Goal: Task Accomplishment & Management: Manage account settings

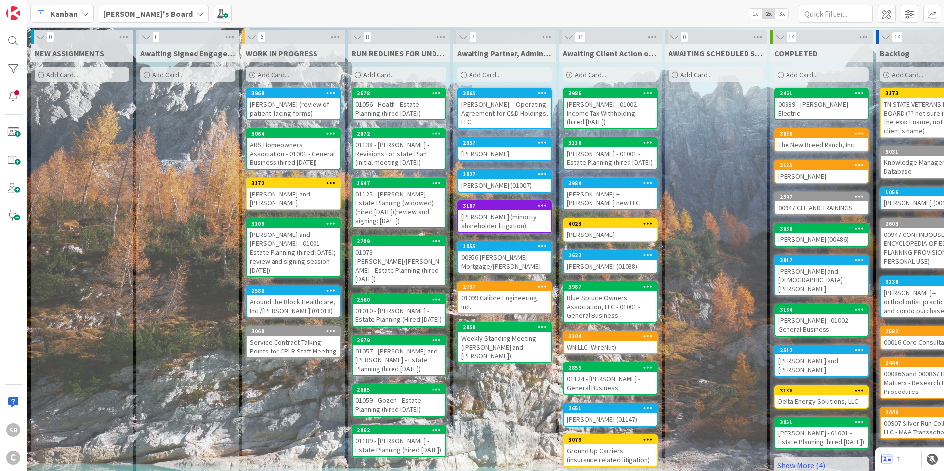
click at [592, 116] on div "[PERSON_NAME] - 01002 - Income Tax Withholding (hired [DATE])" at bounding box center [610, 113] width 93 height 31
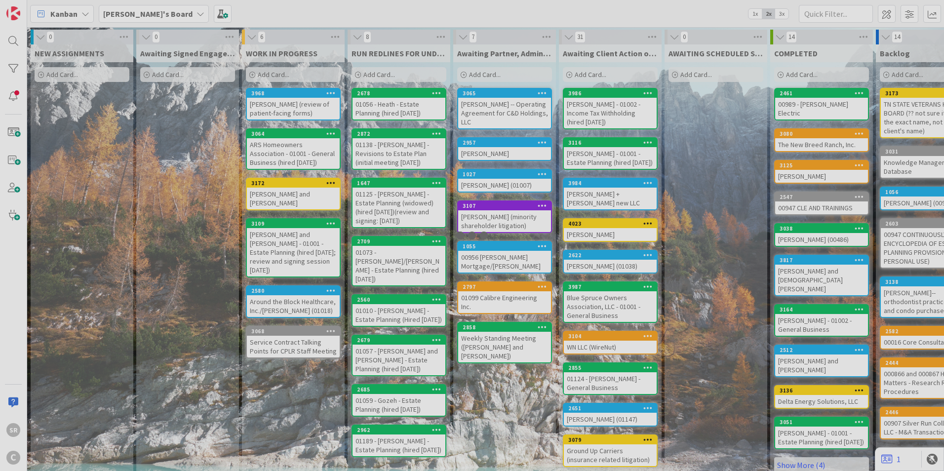
click at [592, 116] on div at bounding box center [472, 235] width 944 height 471
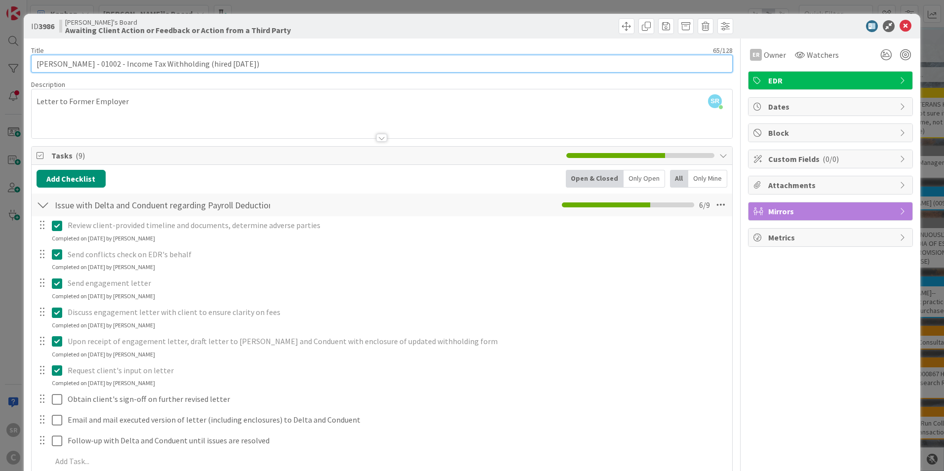
click at [250, 66] on input "[PERSON_NAME] - 01002 - Income Tax Withholding (hired [DATE])" at bounding box center [381, 64] width 701 height 18
type input "[PERSON_NAME] - 01002 - Income Tax Withholding (hired 08.11.2024/ letter sent t…"
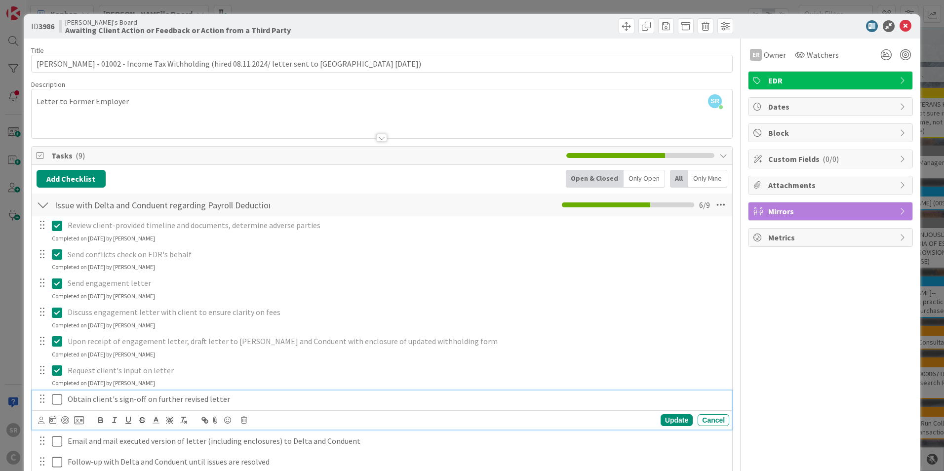
click at [57, 398] on icon at bounding box center [59, 399] width 15 height 12
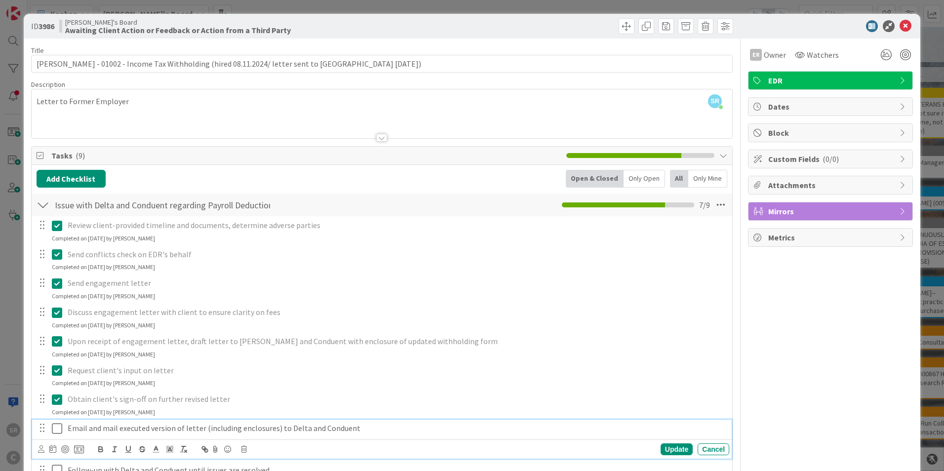
click at [60, 423] on icon at bounding box center [59, 429] width 15 height 12
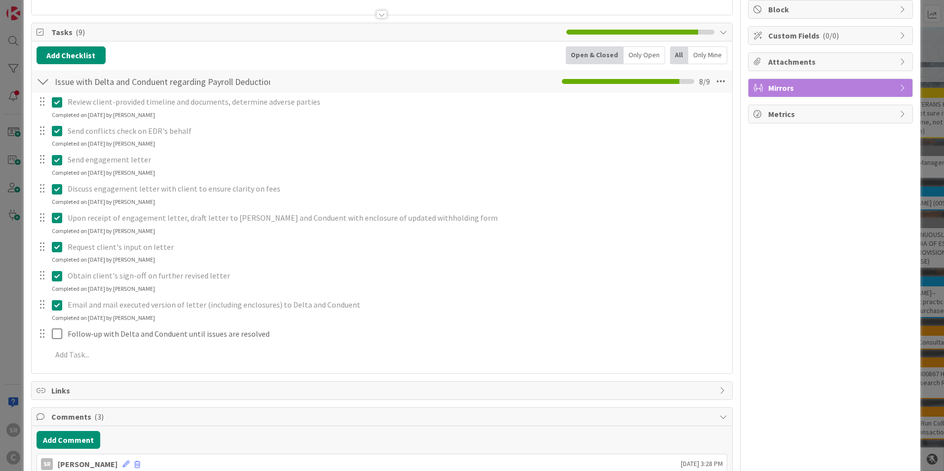
scroll to position [156, 0]
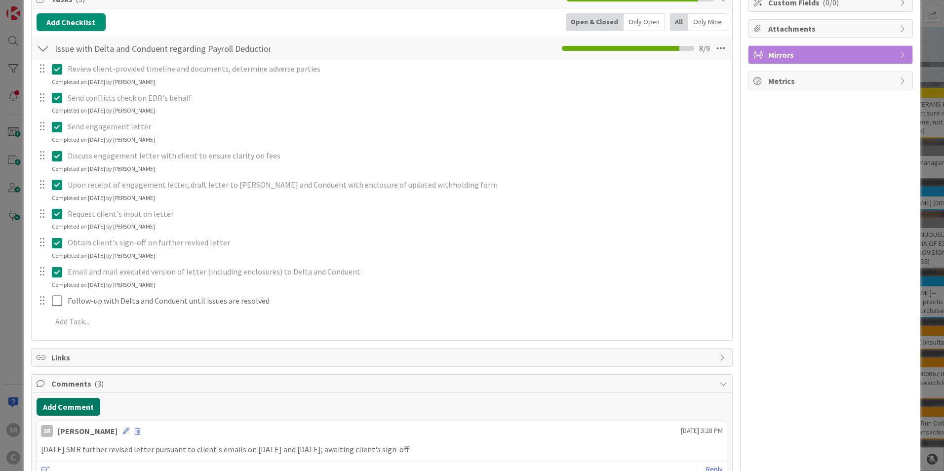
click at [73, 412] on button "Add Comment" at bounding box center [69, 407] width 64 height 18
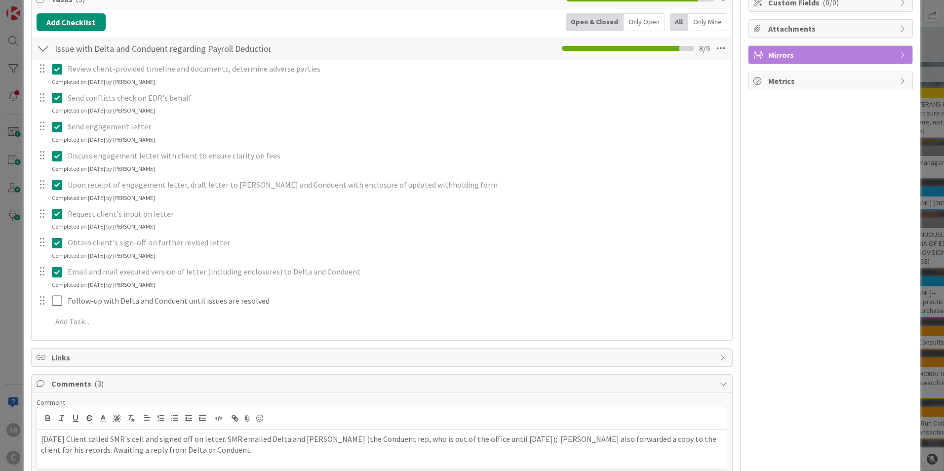
click at [199, 458] on div "[DATE] Client called SMR's cell and signed off on letter. SMR emailed Delta and…" at bounding box center [382, 448] width 690 height 39
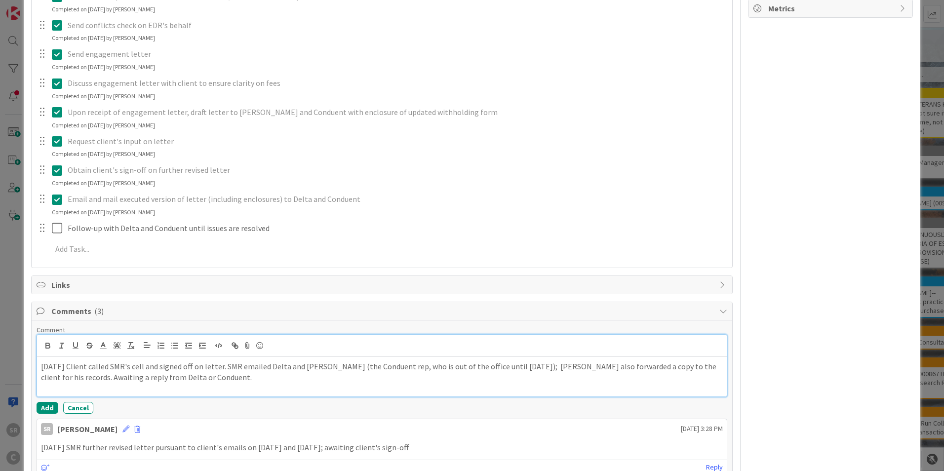
click at [184, 378] on p "[DATE] Client called SMR's cell and signed off on letter. SMR emailed Delta and…" at bounding box center [382, 372] width 682 height 22
click at [447, 383] on p "[DATE] Client called SMR's cell and signed off on letter. SMR emailed Delta and…" at bounding box center [382, 372] width 682 height 22
click at [408, 372] on p "[DATE] Client called SMR's cell and signed off on letter. SMR emailed Delta and…" at bounding box center [382, 372] width 682 height 22
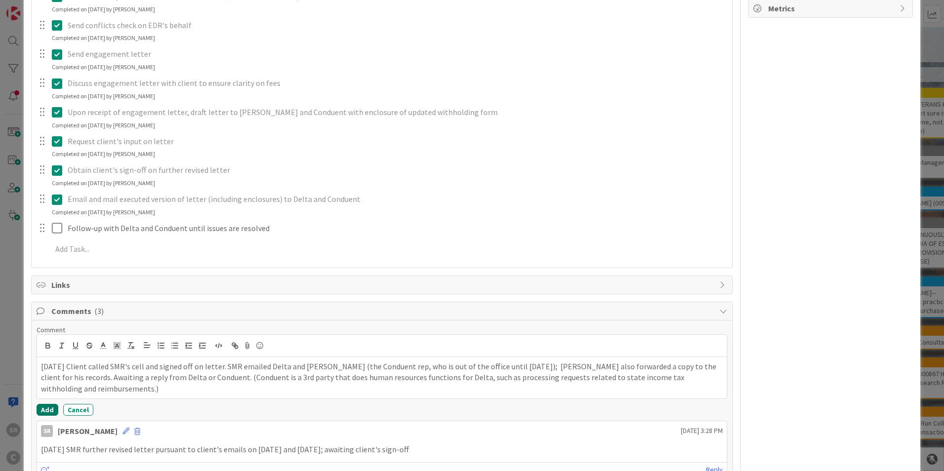
click at [54, 408] on button "Add" at bounding box center [48, 410] width 22 height 12
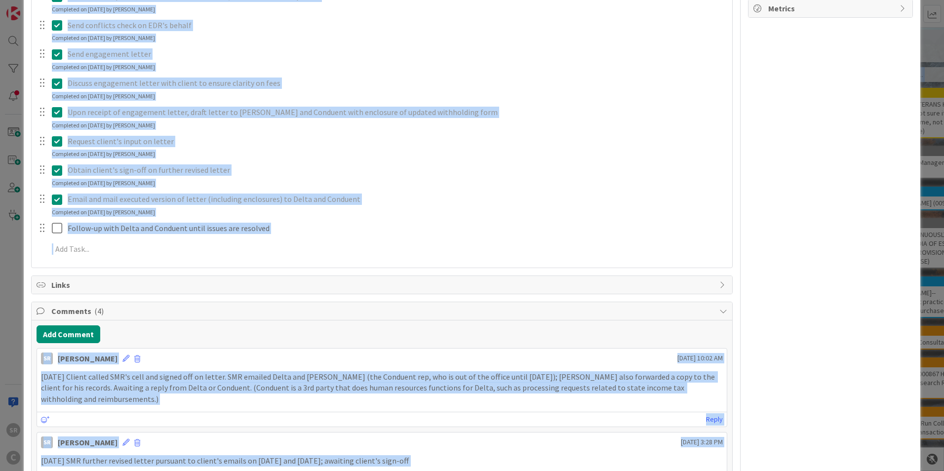
drag, startPoint x: 935, startPoint y: 166, endPoint x: 945, endPoint y: -9, distance: 175.5
click at [943, 0] on html "SR C Kanban [PERSON_NAME]'s Board 1x 2x 3x 0 NEW ASSIGNMENTS Add Card... 0 Awai…" at bounding box center [472, 235] width 944 height 471
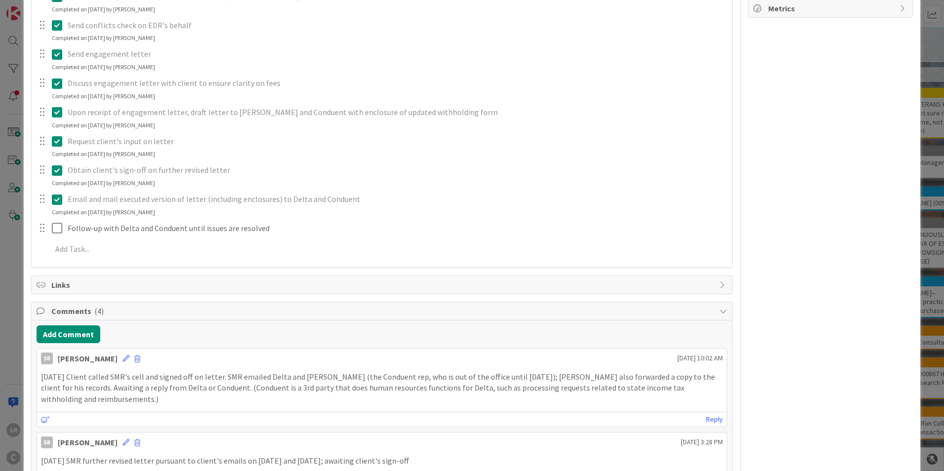
click at [781, 131] on div "ER Owner Watchers EDR Dates Block Custom Fields ( 0/0 ) Attachments Mirrors Met…" at bounding box center [830, 242] width 165 height 867
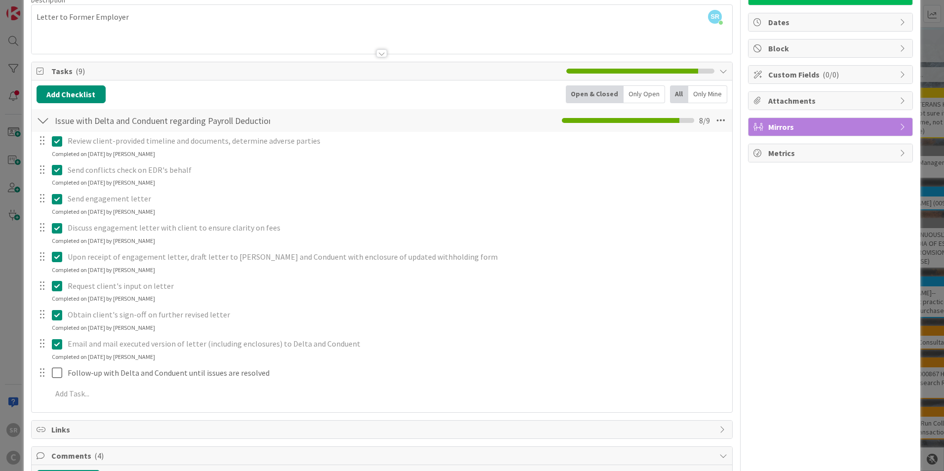
scroll to position [0, 0]
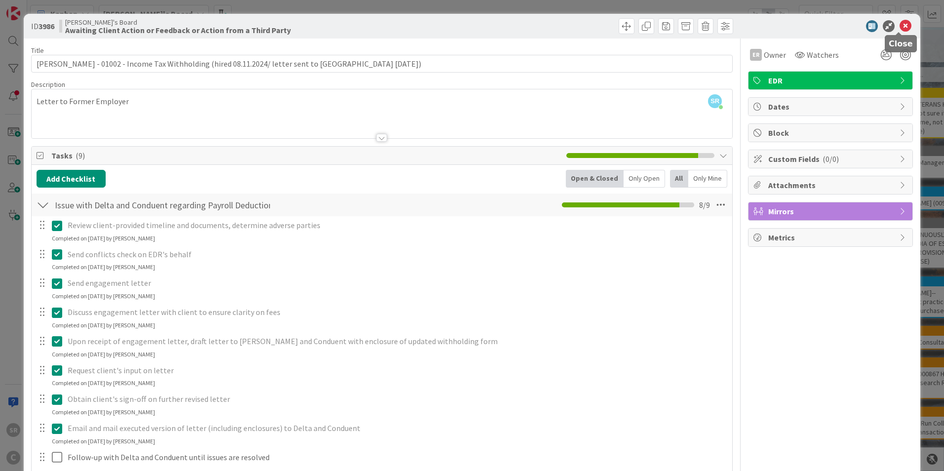
click at [900, 26] on icon at bounding box center [905, 26] width 12 height 12
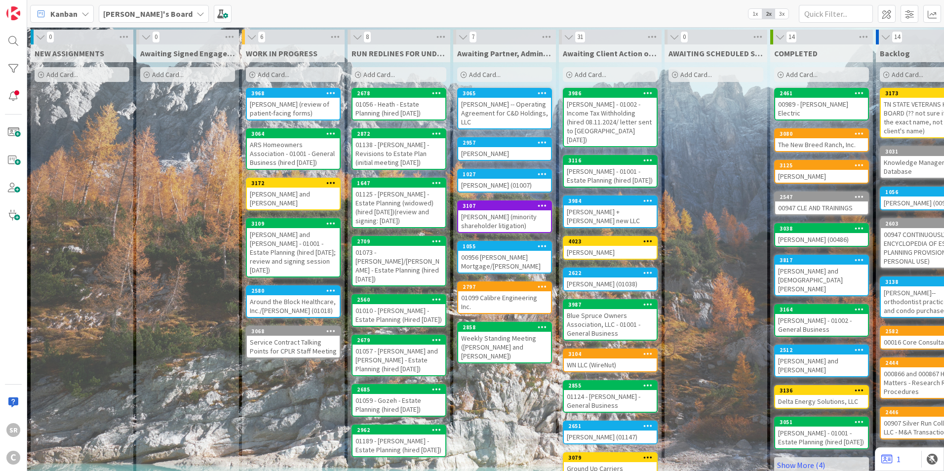
click at [589, 166] on div "[PERSON_NAME] - 01001 - Estate Planning (hired [DATE])" at bounding box center [610, 176] width 93 height 22
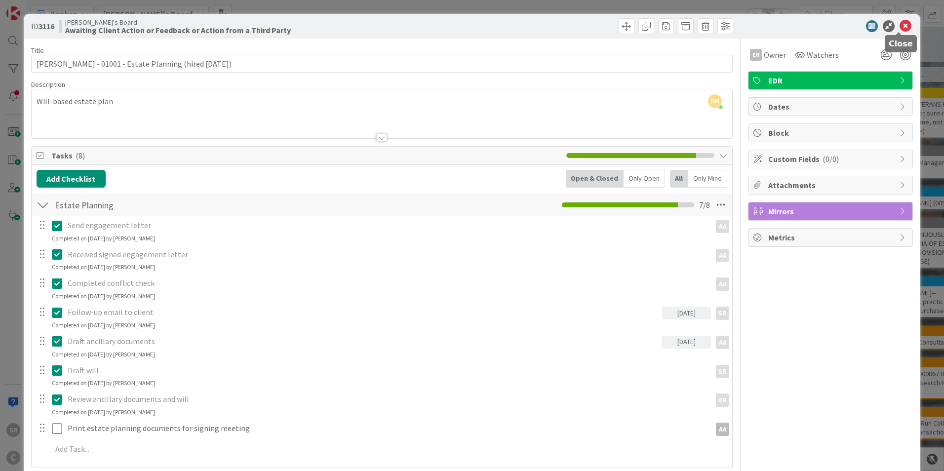
click at [899, 25] on icon at bounding box center [905, 26] width 12 height 12
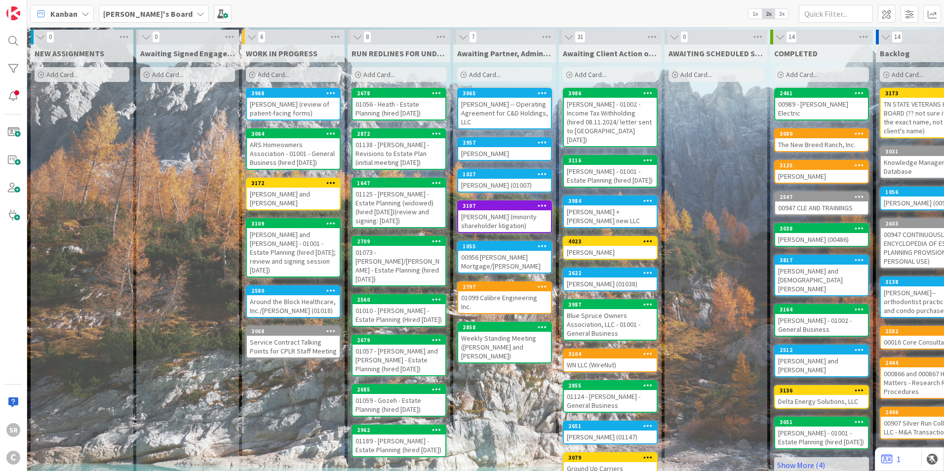
click at [618, 123] on div "[PERSON_NAME] - 01002 - Income Tax Withholding (hired 08.11.2024/ letter sent t…" at bounding box center [610, 122] width 93 height 48
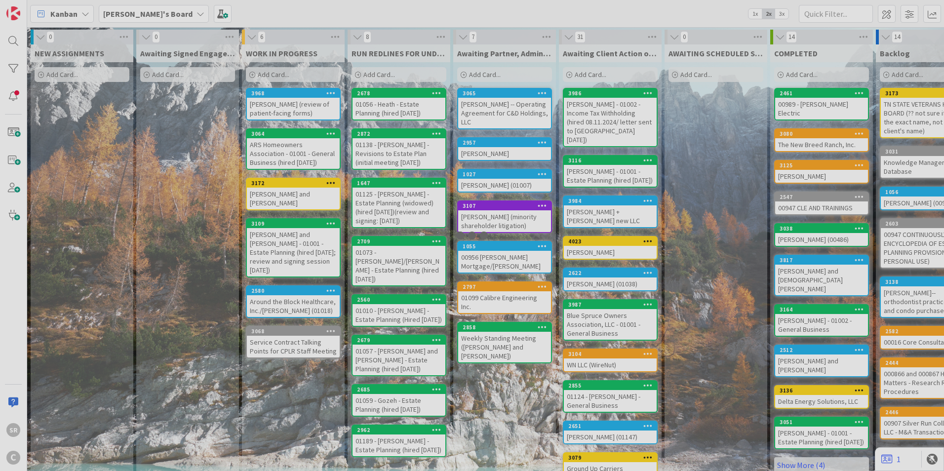
click at [618, 123] on div at bounding box center [472, 235] width 944 height 471
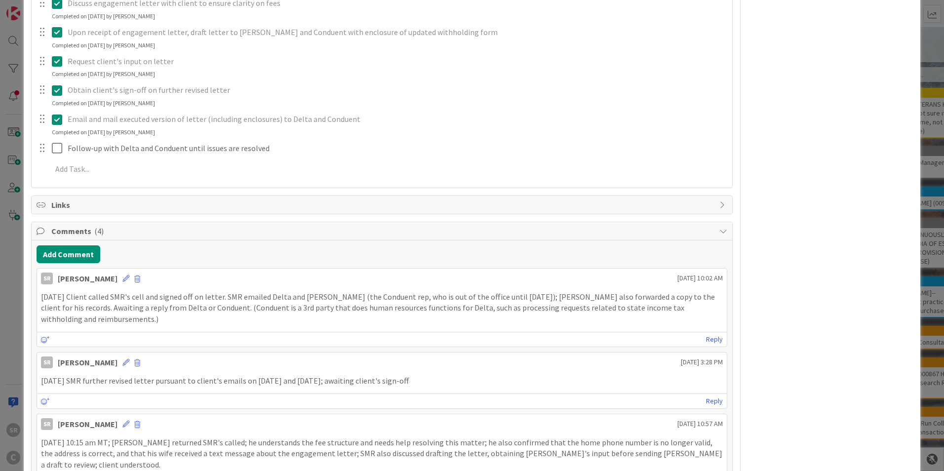
scroll to position [311, 0]
click at [324, 293] on p "[DATE] Client called SMR's cell and signed off on letter. SMR emailed Delta and…" at bounding box center [382, 306] width 682 height 34
click at [80, 299] on p "[DATE] Client called SMR's cell and signed off on letter. SMR emailed Delta and…" at bounding box center [382, 306] width 682 height 34
click at [122, 275] on icon at bounding box center [125, 276] width 7 height 7
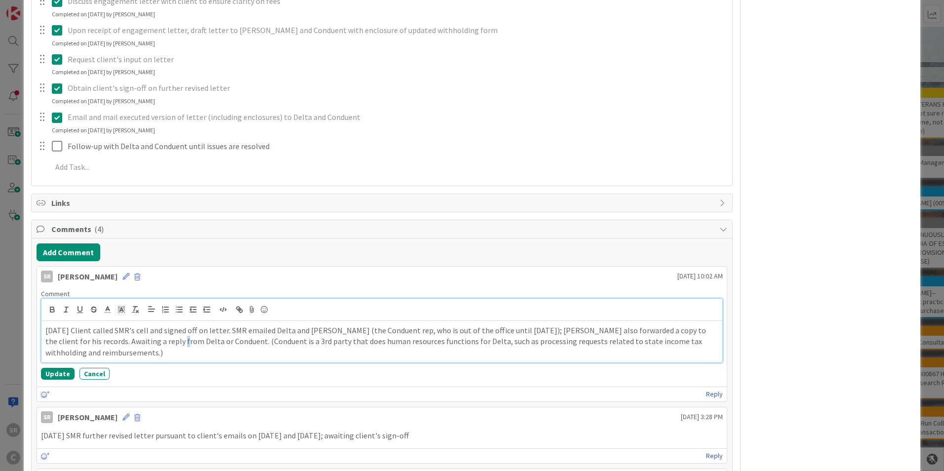
click at [161, 341] on p "[DATE] Client called SMR's cell and signed off on letter. SMR emailed Delta and…" at bounding box center [381, 342] width 673 height 34
click at [238, 332] on p "[DATE] Client called SMR's cell and signed off on letter. SMR emailed Delta and…" at bounding box center [381, 342] width 673 height 34
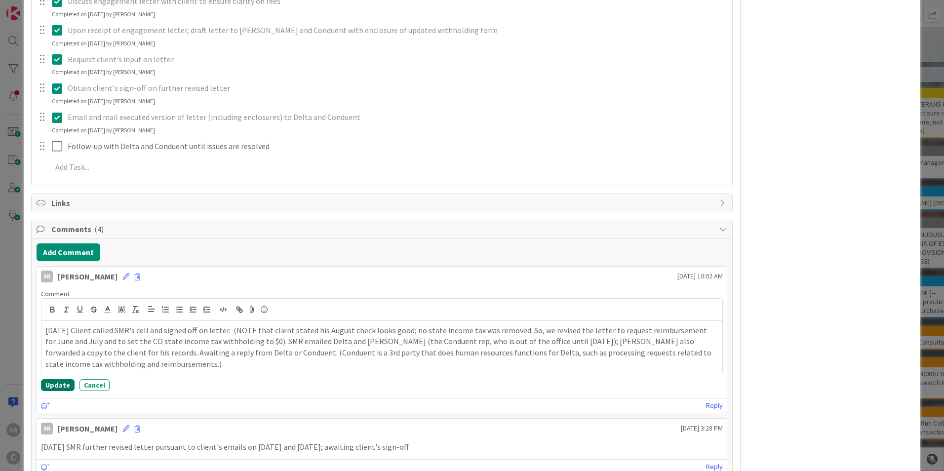
drag, startPoint x: 64, startPoint y: 382, endPoint x: 89, endPoint y: 382, distance: 25.2
click at [63, 382] on button "Update" at bounding box center [58, 385] width 34 height 12
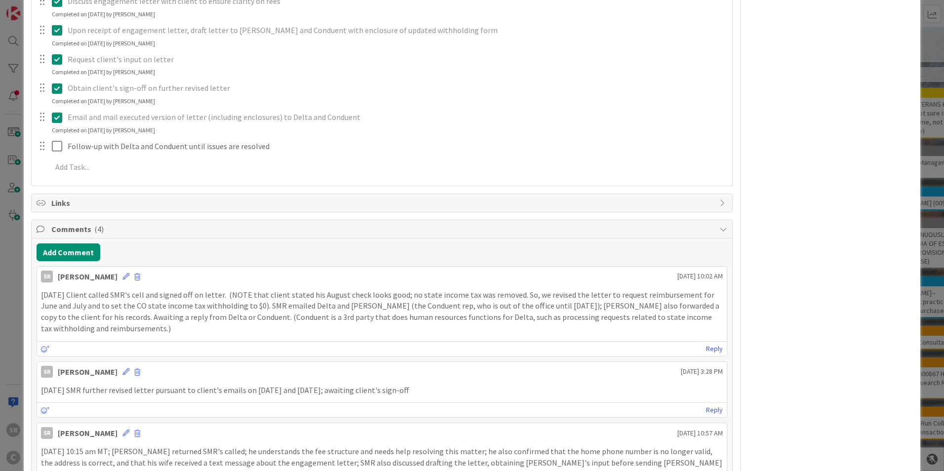
scroll to position [0, 0]
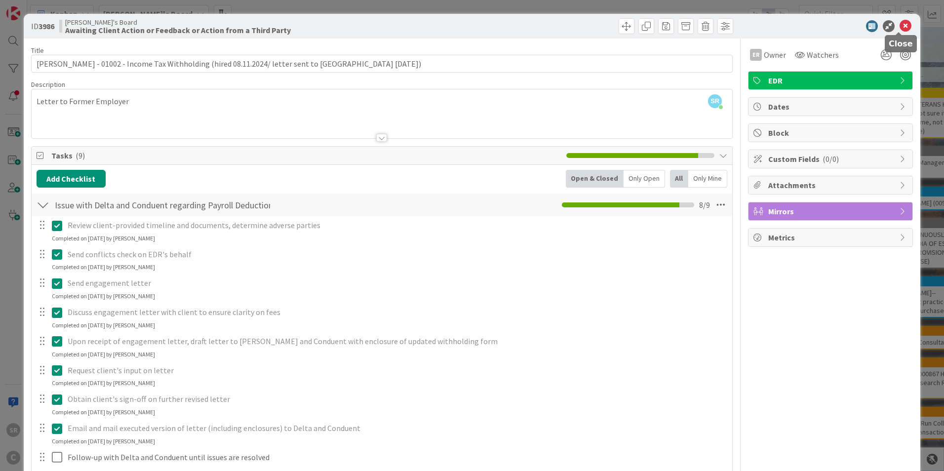
click at [899, 25] on icon at bounding box center [905, 26] width 12 height 12
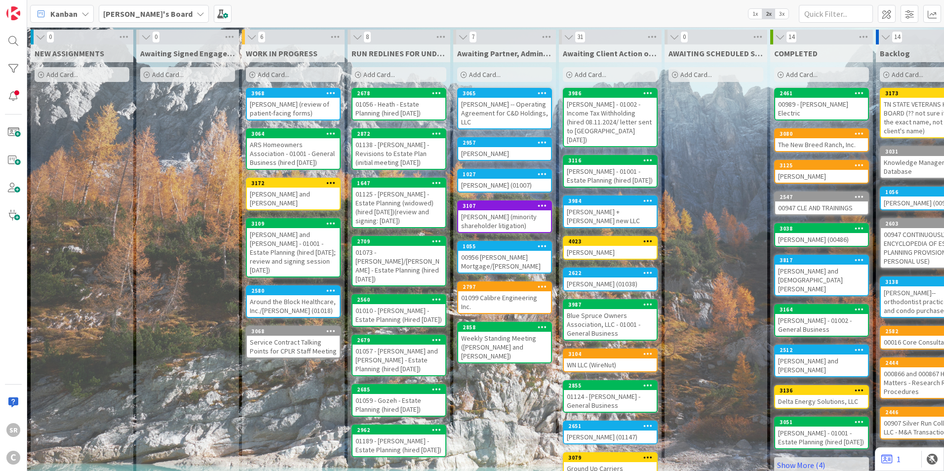
click at [615, 206] on div "[PERSON_NAME] + [PERSON_NAME] new LLC" at bounding box center [610, 216] width 93 height 22
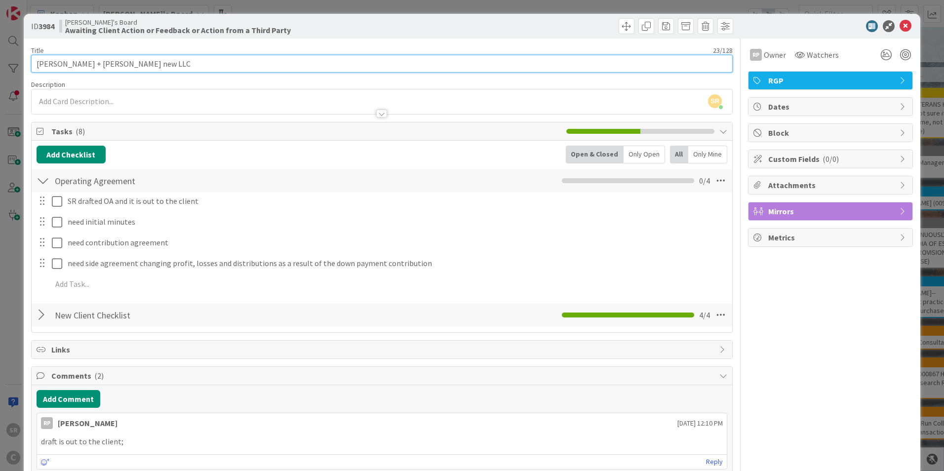
click at [149, 66] on input "[PERSON_NAME] + [PERSON_NAME] new LLC" at bounding box center [381, 64] width 701 height 18
type input "[PERSON_NAME] + [PERSON_NAME] new LLC (MADD LLC)"
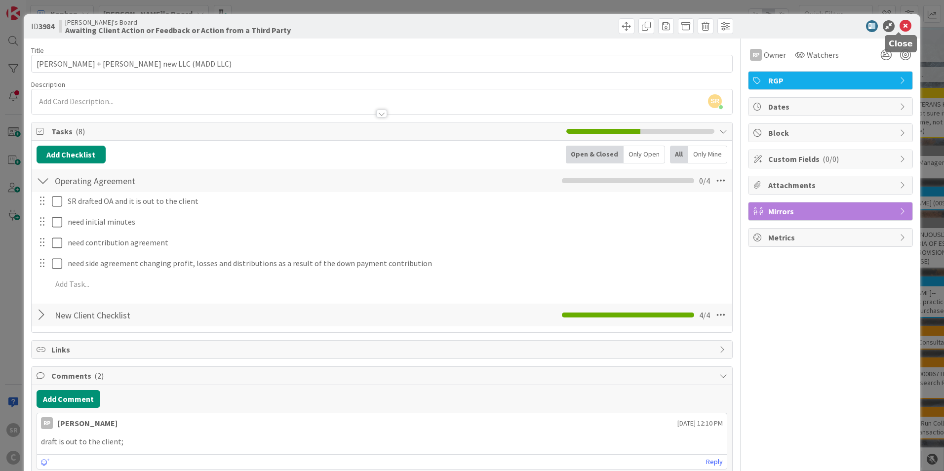
click at [901, 25] on icon at bounding box center [905, 26] width 12 height 12
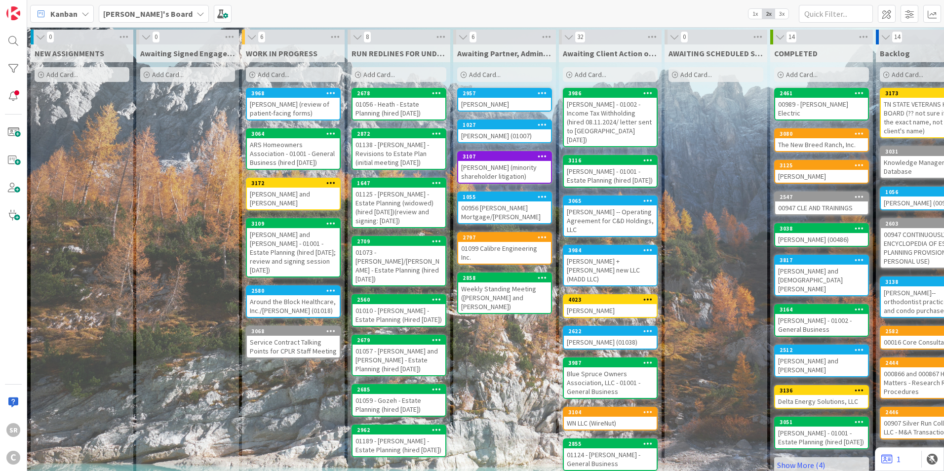
click at [612, 217] on div "[PERSON_NAME] -- Operating Agreement for C&D Holdings, LLC" at bounding box center [610, 220] width 93 height 31
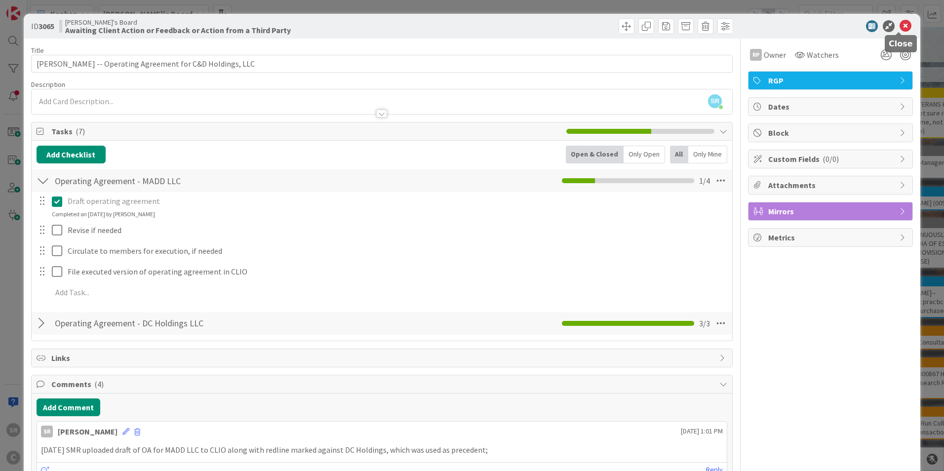
click at [902, 25] on icon at bounding box center [905, 26] width 12 height 12
